Goal: Find specific page/section: Find specific page/section

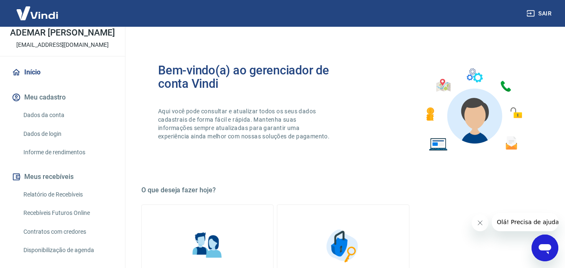
scroll to position [84, 0]
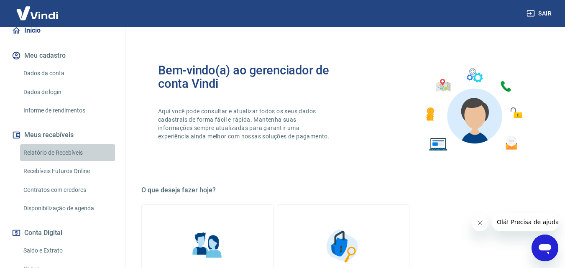
click at [77, 162] on link "Relatório de Recebíveis" at bounding box center [67, 152] width 95 height 17
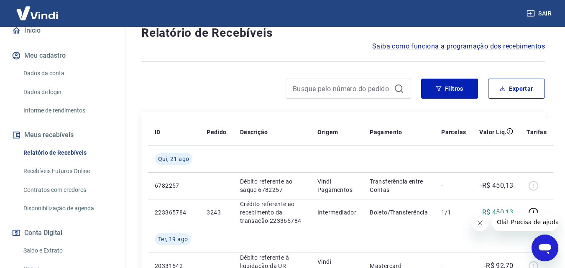
scroll to position [84, 0]
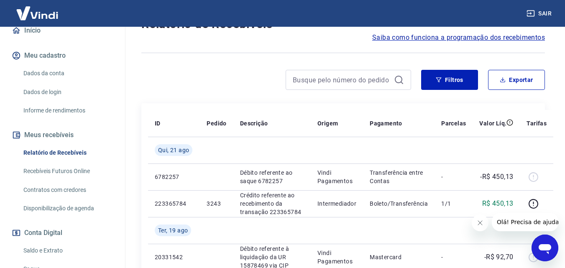
click at [81, 180] on link "Recebíveis Futuros Online" at bounding box center [67, 171] width 95 height 17
